Goal: Task Accomplishment & Management: Complete application form

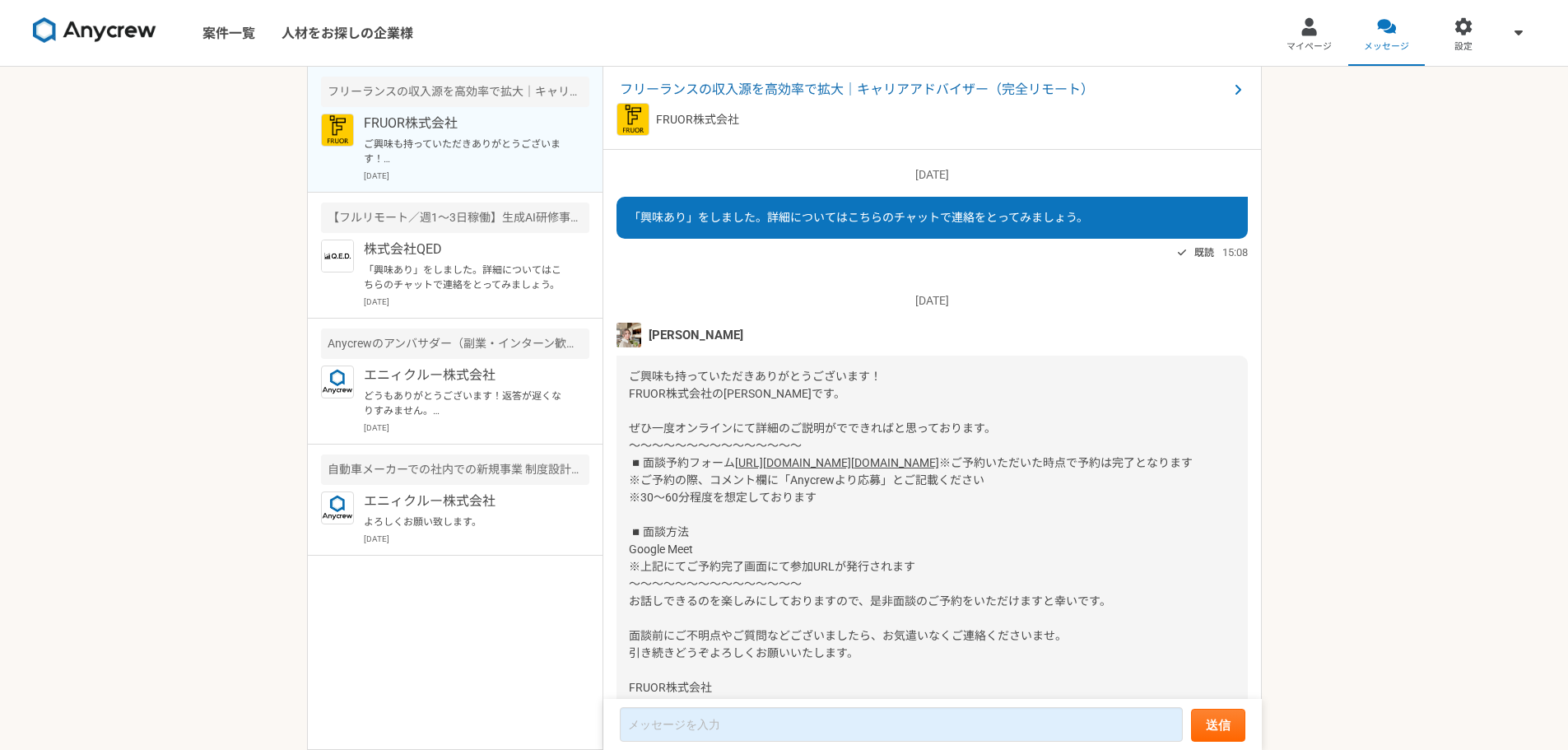
scroll to position [129, 0]
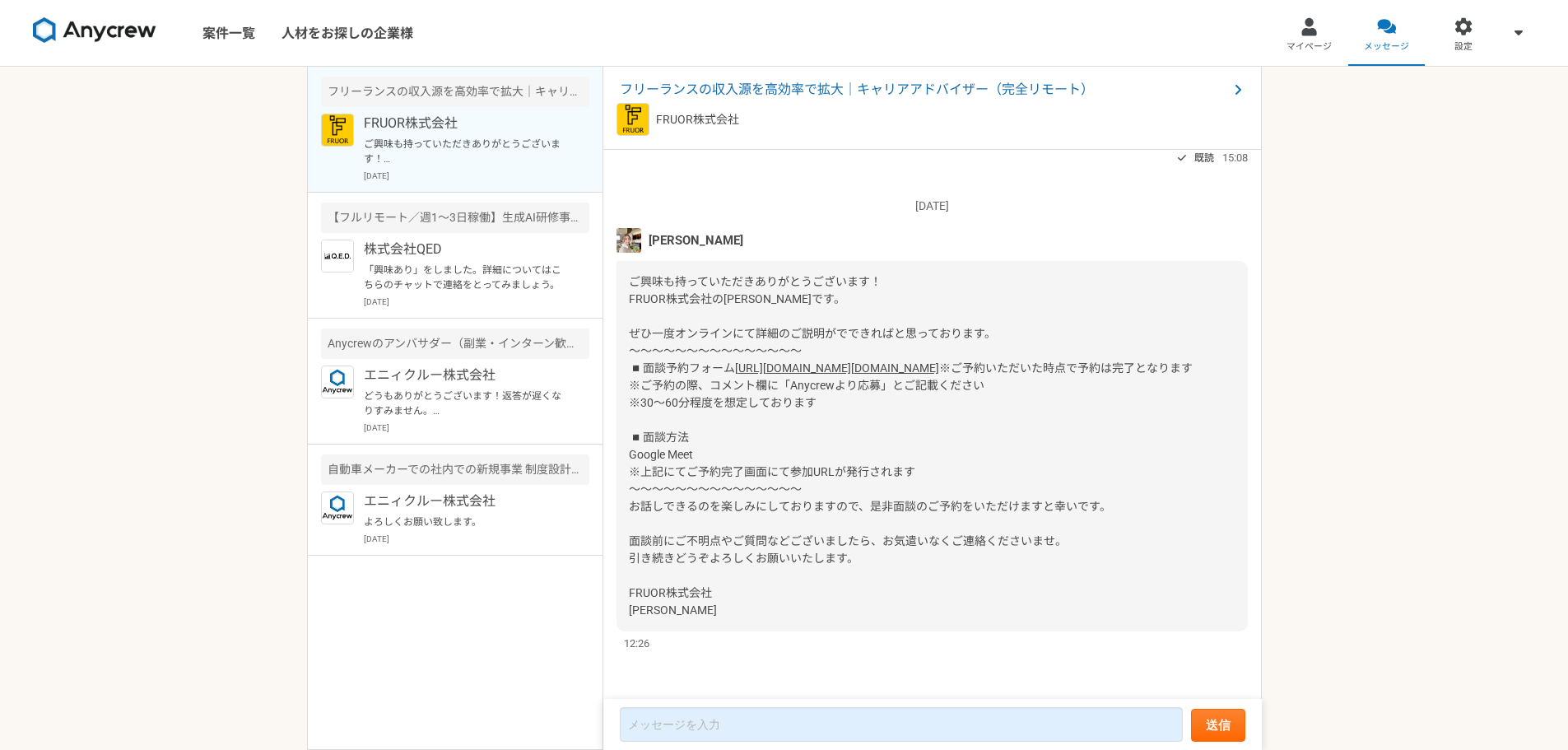
click at [907, 535] on span "※ご予約いただいた時点で予約は完了となります ※ご予約の際、コメント欄に「Anycrewより応募」とご記載ください ※30〜60分程度を想定しております ◾️…" at bounding box center [911, 489] width 564 height 255
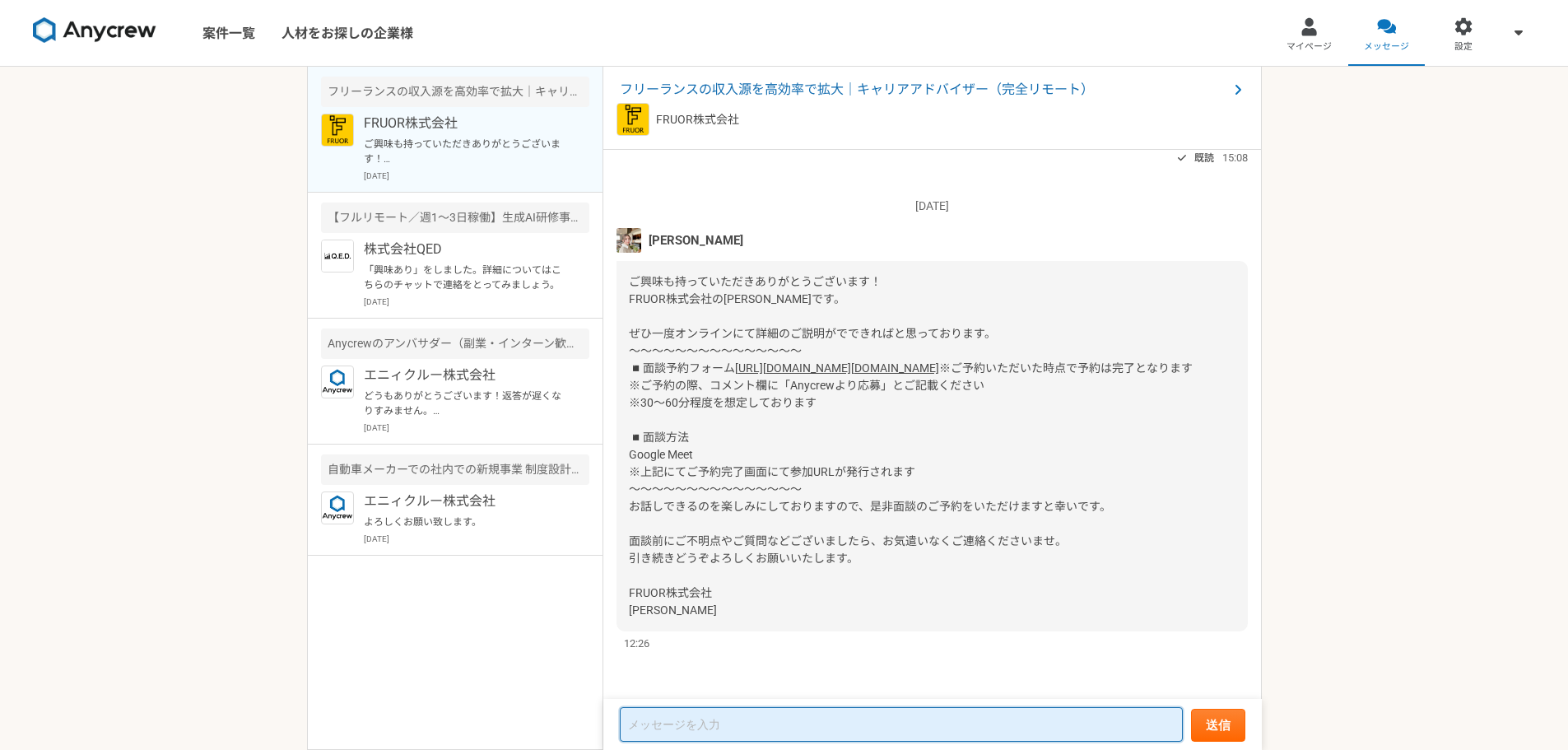
click at [817, 717] on textarea at bounding box center [901, 724] width 563 height 34
type textarea "k"
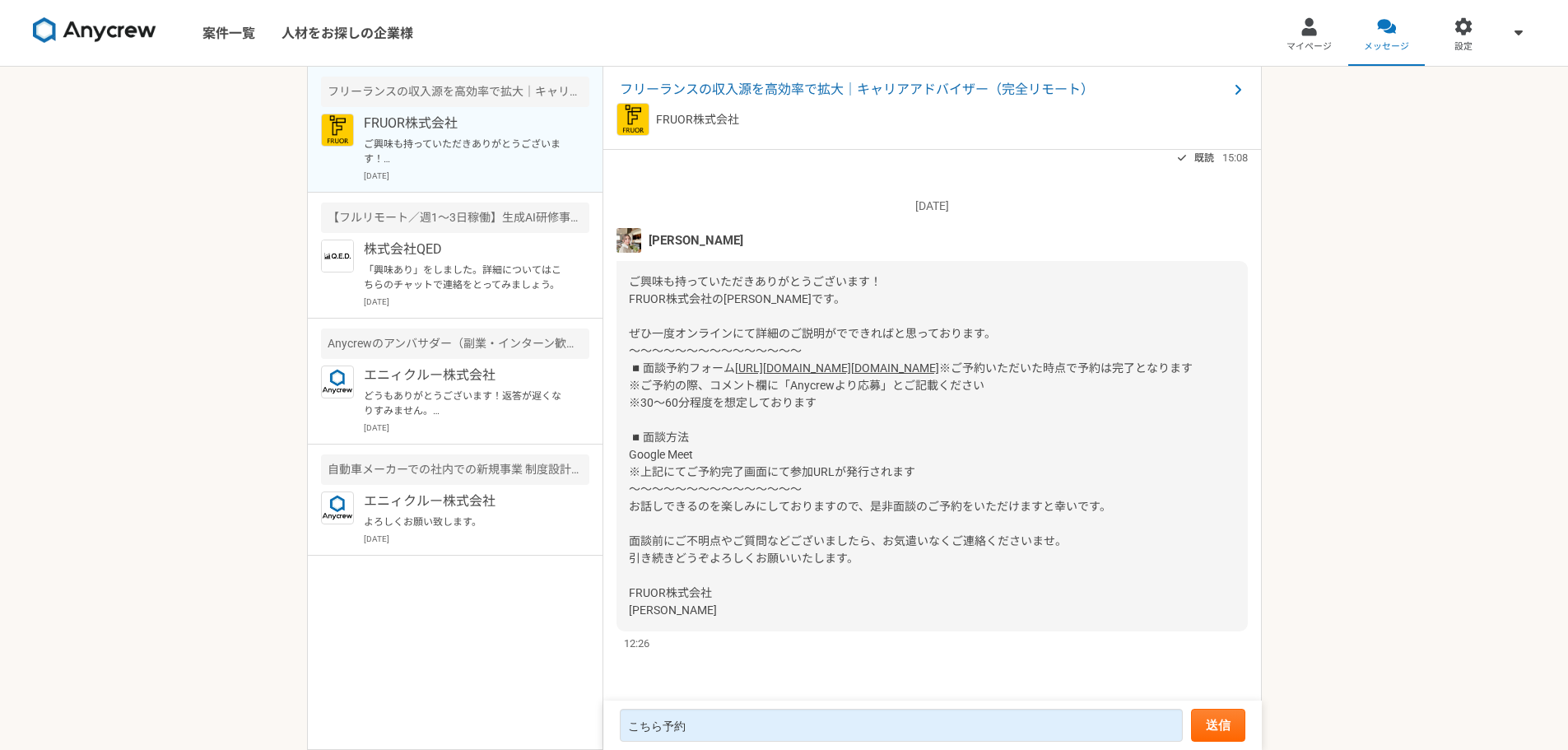
click at [1183, 636] on div "12:26" at bounding box center [932, 643] width 631 height 16
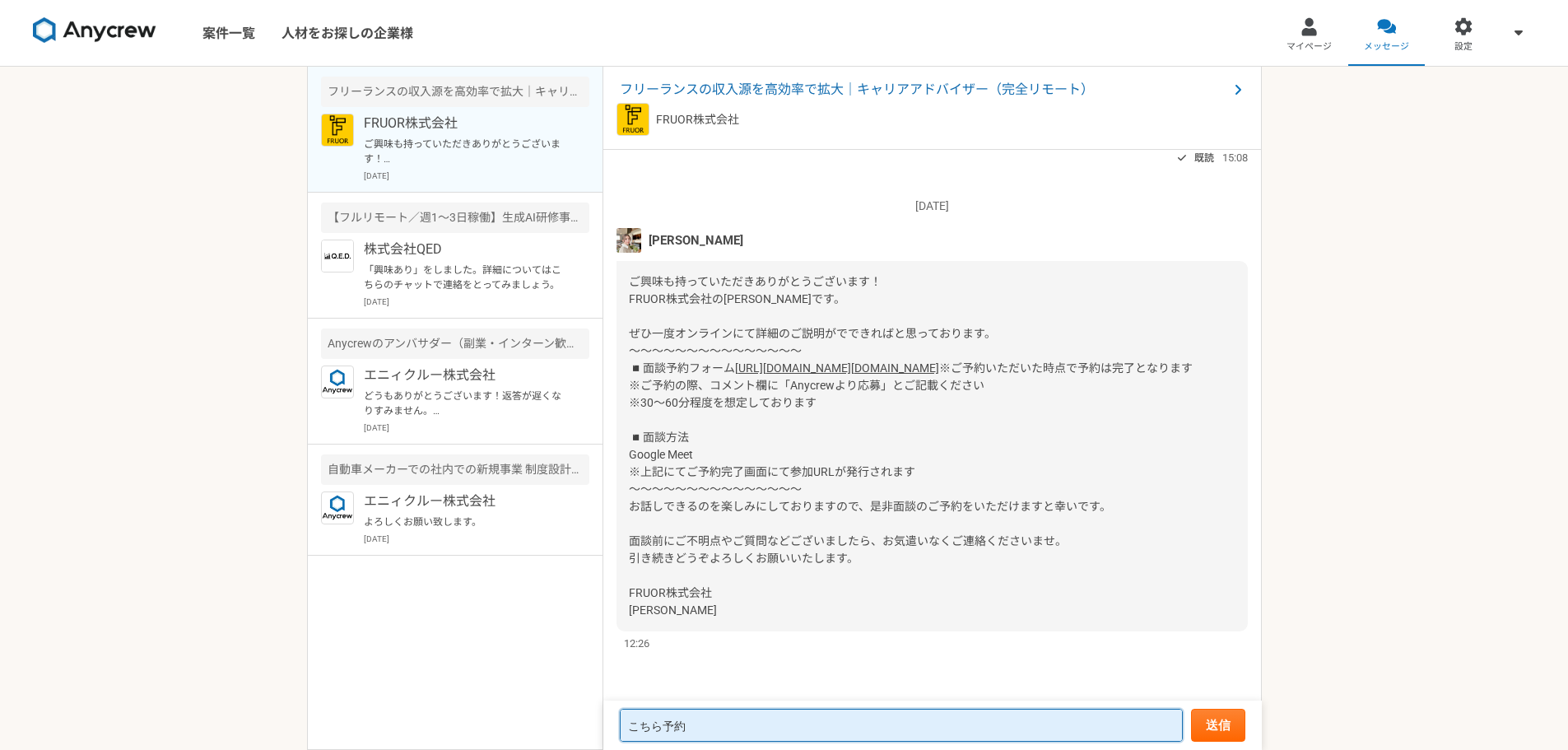
click at [870, 728] on textarea "こちら予約" at bounding box center [901, 725] width 563 height 33
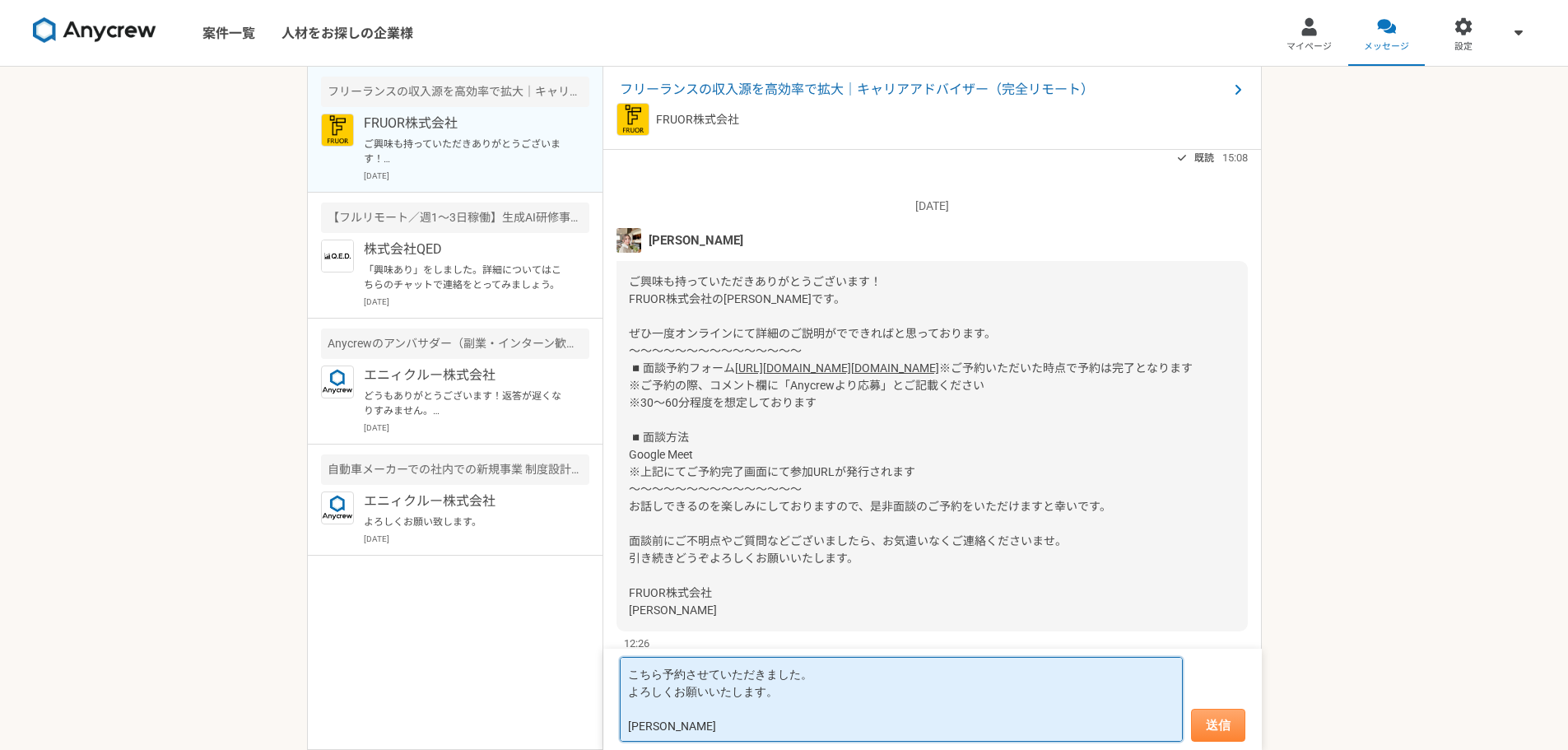
type textarea "こちら予約させていただきました。 よろしくお願いいたします。 [PERSON_NAME]"
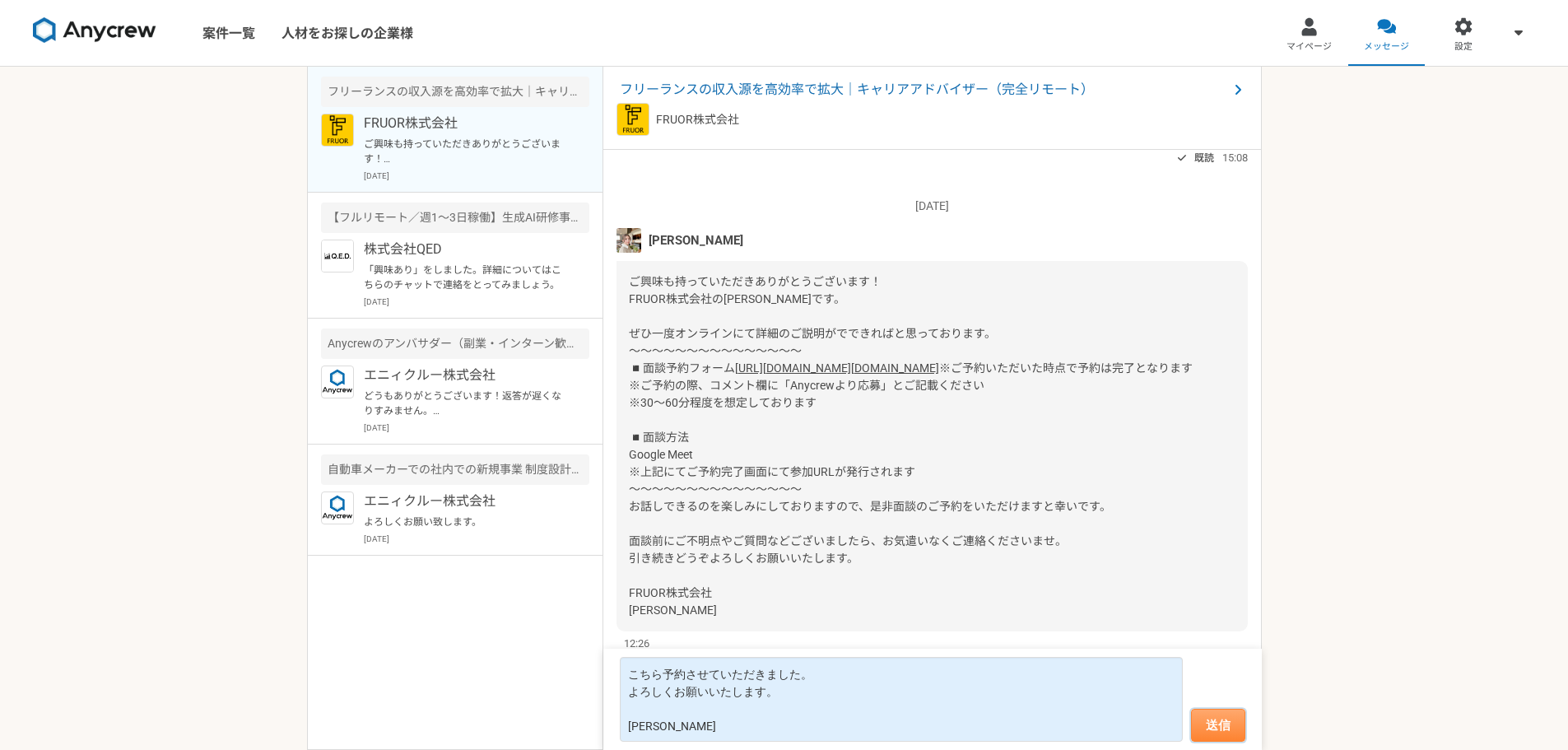
click at [1226, 724] on button "送信" at bounding box center [1218, 725] width 54 height 33
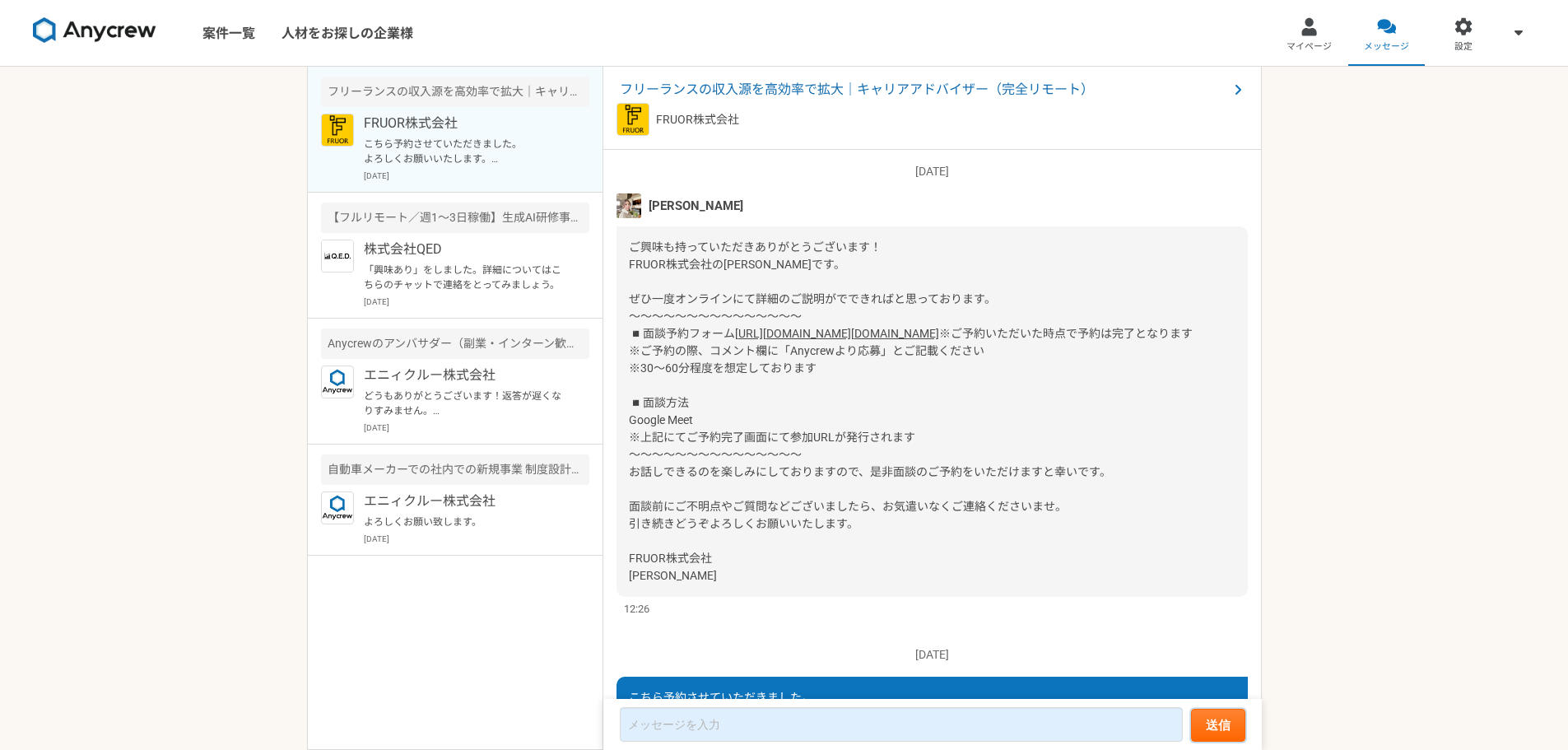
scroll to position [303, 0]
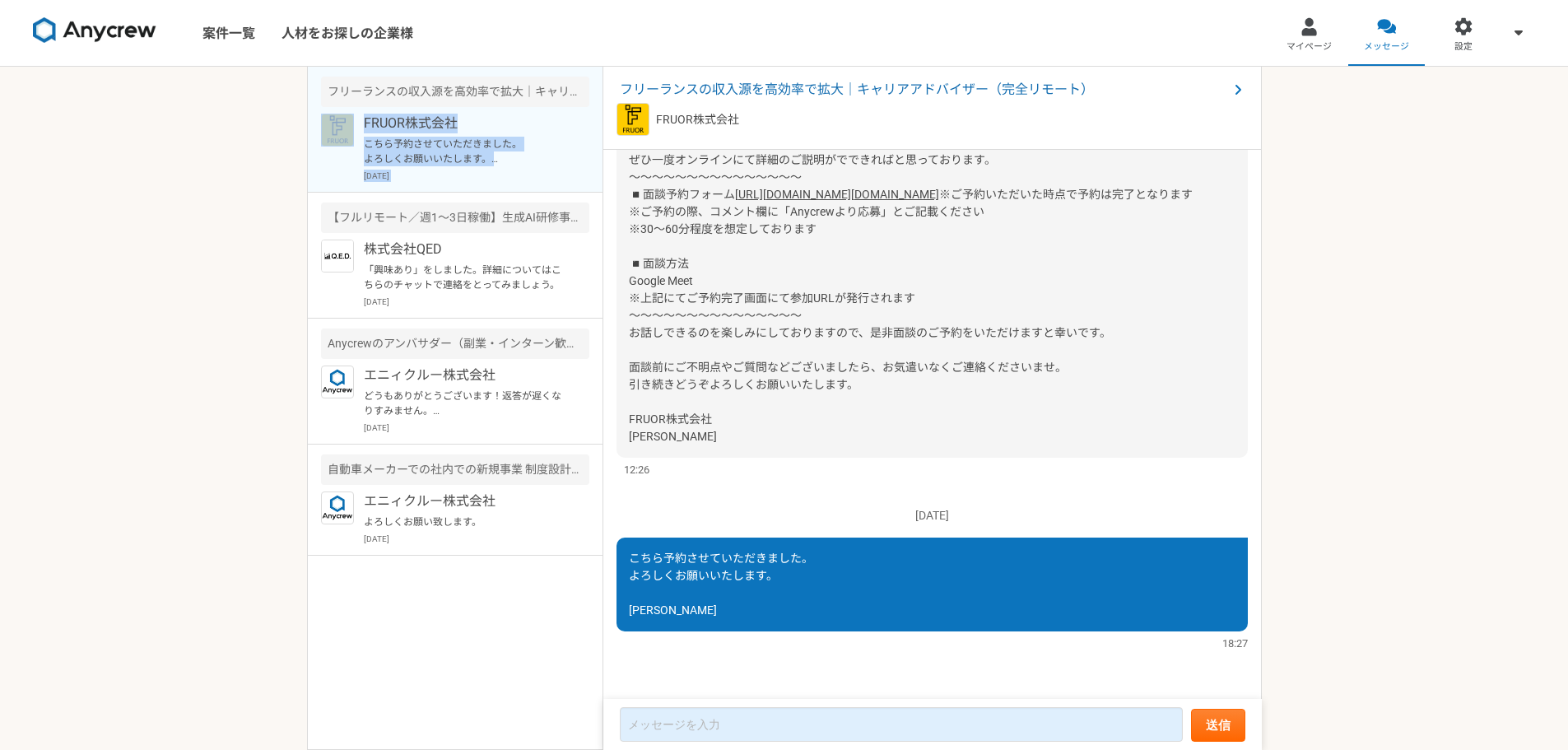
drag, startPoint x: 109, startPoint y: 195, endPoint x: 107, endPoint y: 172, distance: 23.1
click at [107, 187] on div "案件一覧 人材をお探しの企業様 マイページ メッセージ 設定 フリーランスの収入源を高効率で拡大｜キャリアアドバイザー（完全リモート） FRUOR株式会社 こ…" at bounding box center [784, 375] width 1568 height 750
click at [1410, 205] on div "案件一覧 人材をお探しの企業様 マイページ メッセージ 設定 フリーランスの収入源を高効率で拡大｜キャリアアドバイザー（完全リモート） FRUOR株式会社 こ…" at bounding box center [784, 375] width 1568 height 750
